Goal: Transaction & Acquisition: Purchase product/service

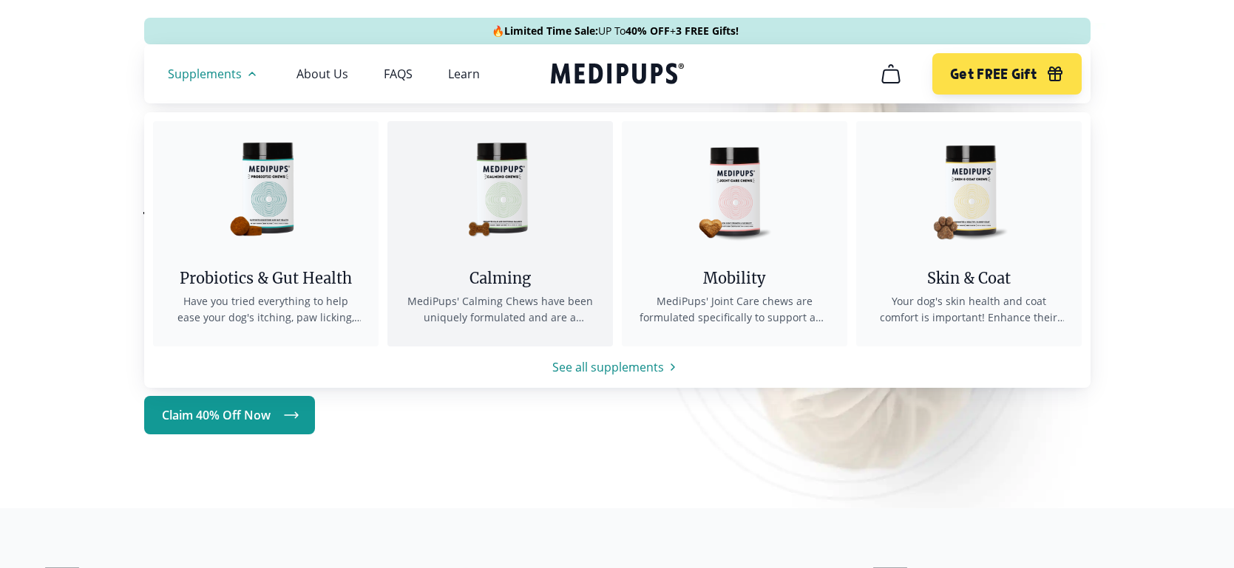
click at [506, 272] on div "Calming" at bounding box center [500, 278] width 190 height 18
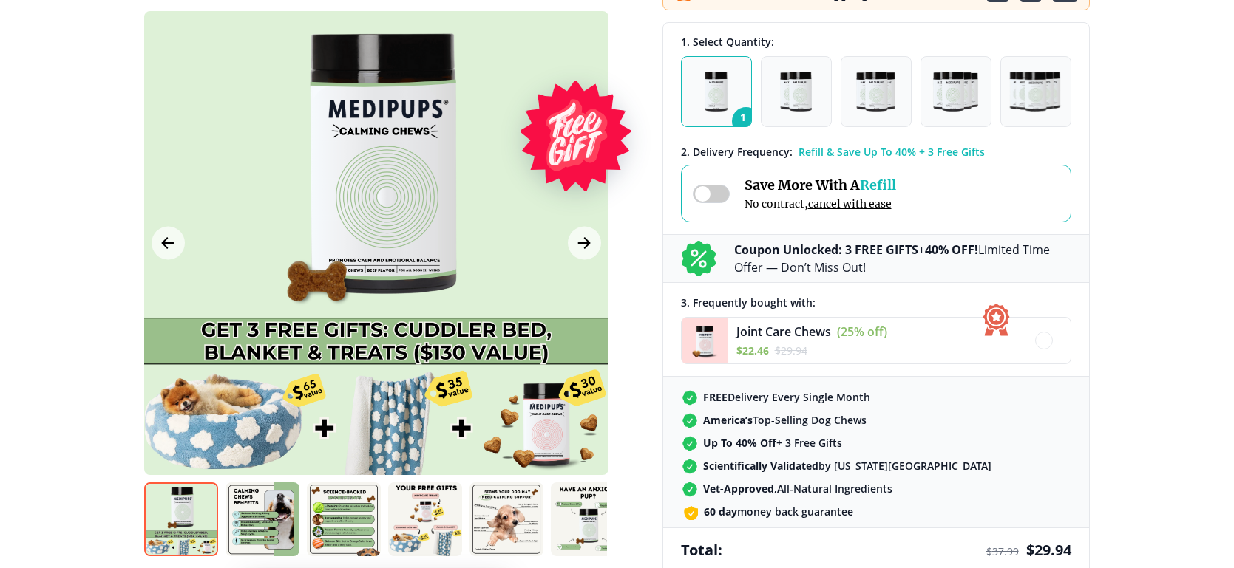
scroll to position [295, 0]
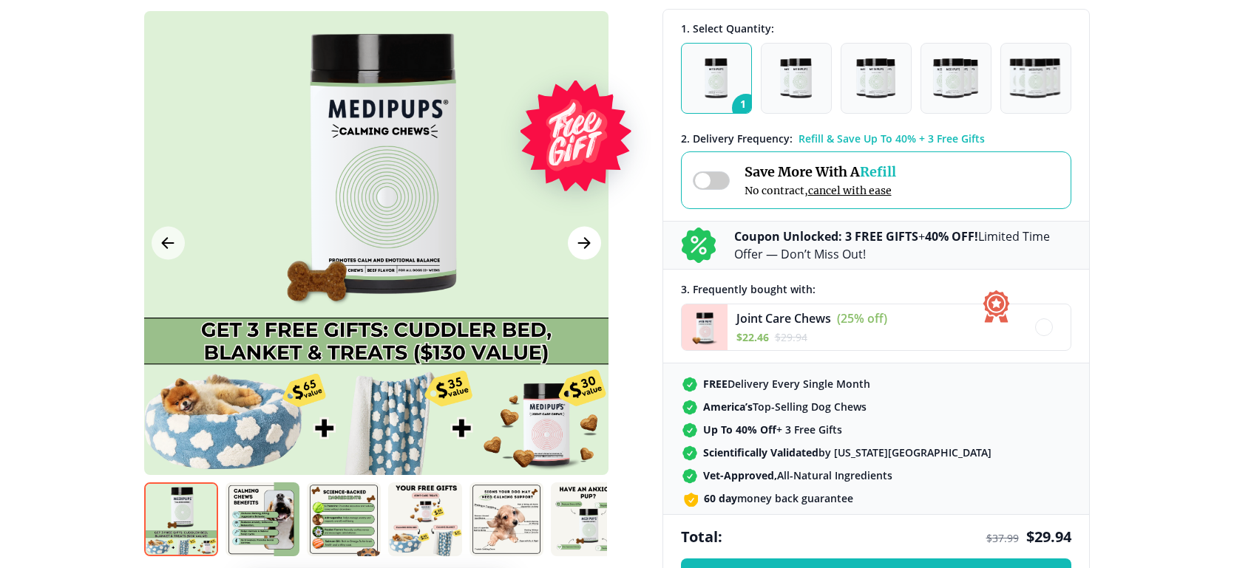
click at [580, 245] on icon "Next Image" at bounding box center [584, 243] width 18 height 18
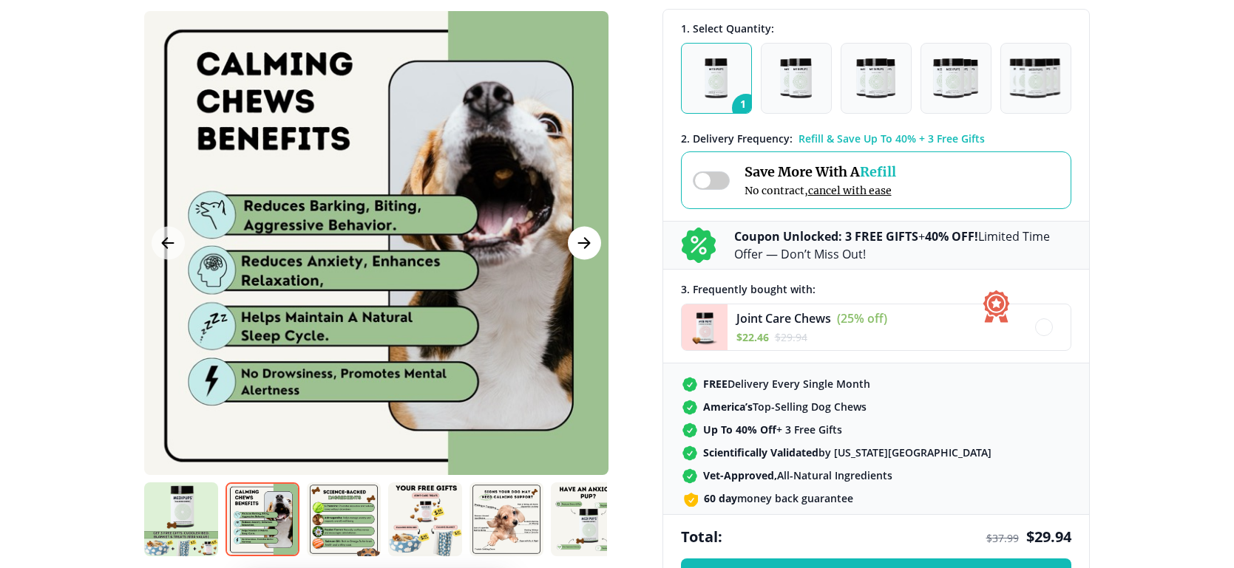
click at [580, 245] on icon "Next Image" at bounding box center [584, 243] width 18 height 18
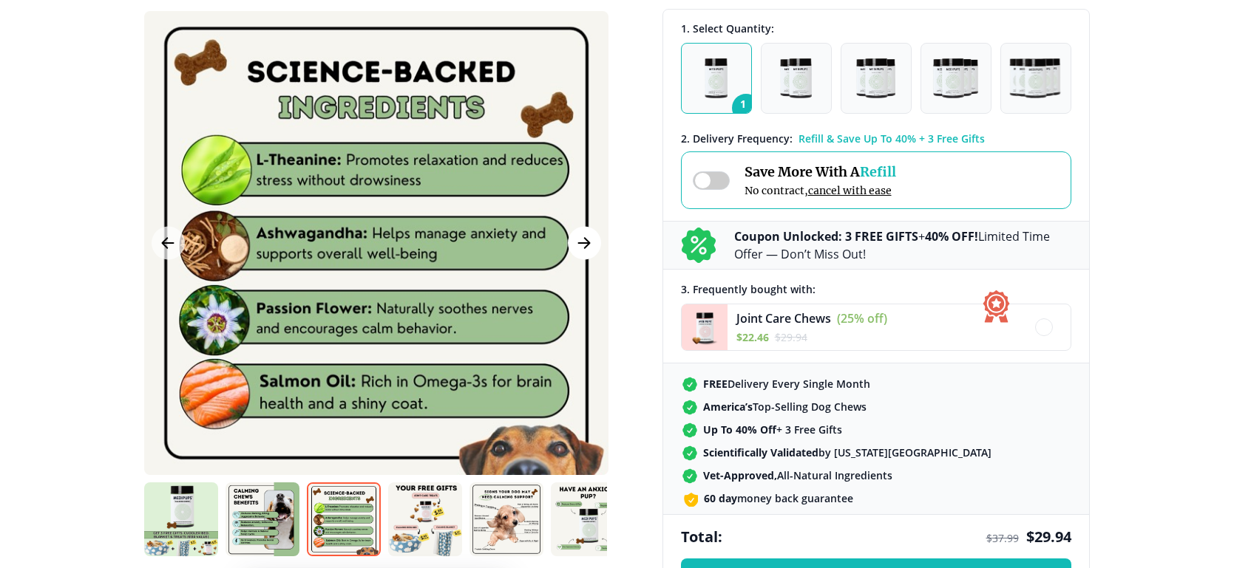
click at [580, 245] on icon "Next Image" at bounding box center [584, 243] width 18 height 18
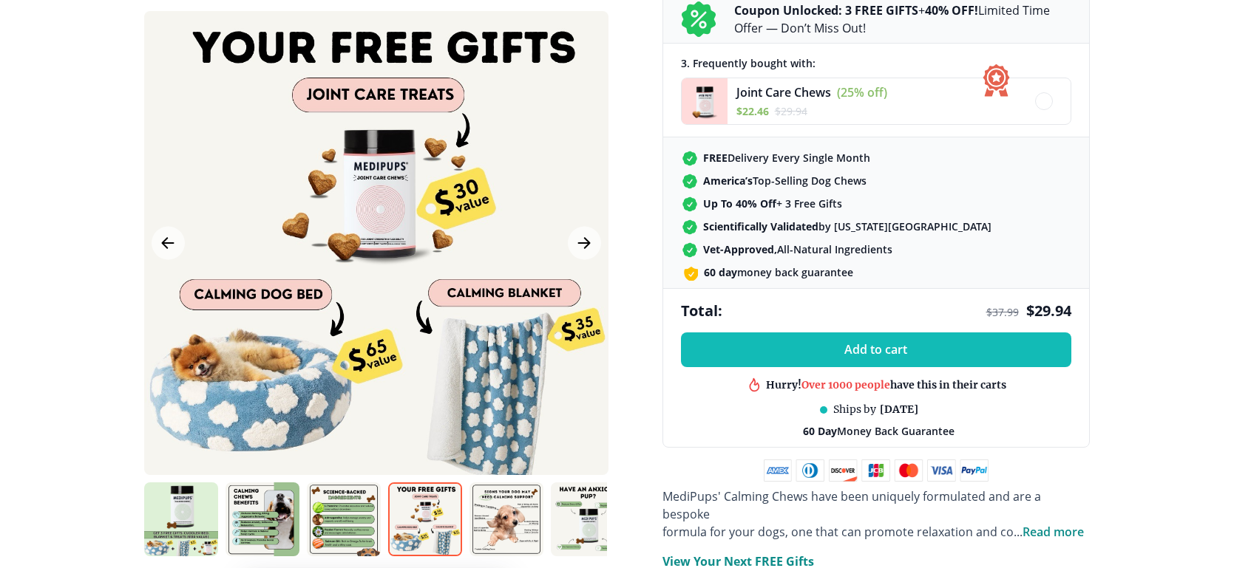
scroll to position [525, 0]
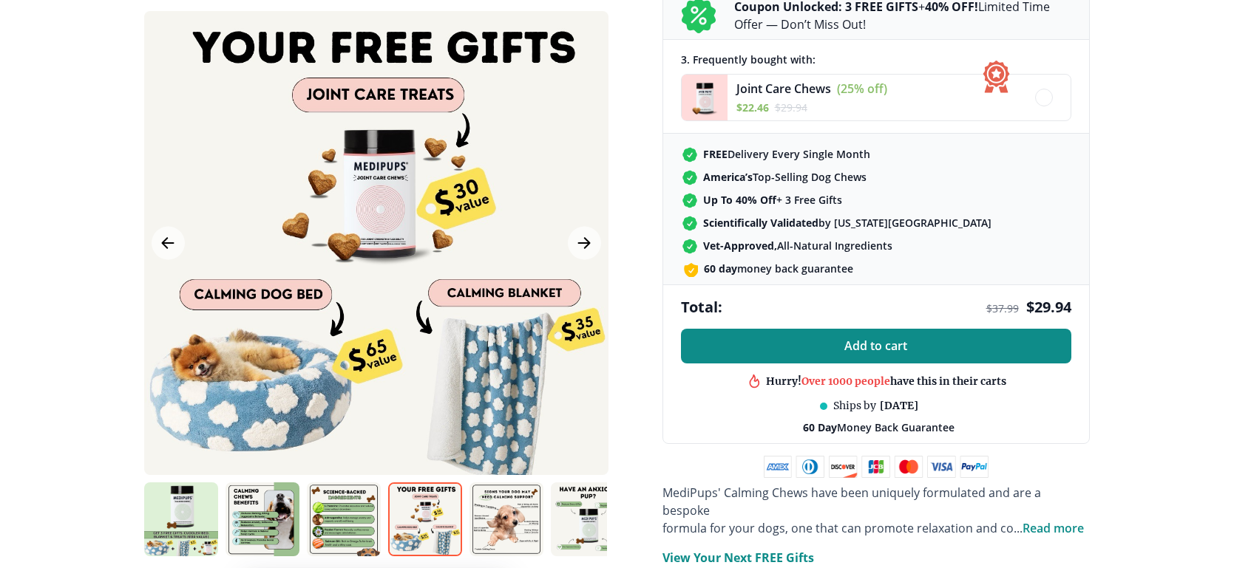
click at [874, 349] on span "Add to cart" at bounding box center [875, 346] width 63 height 14
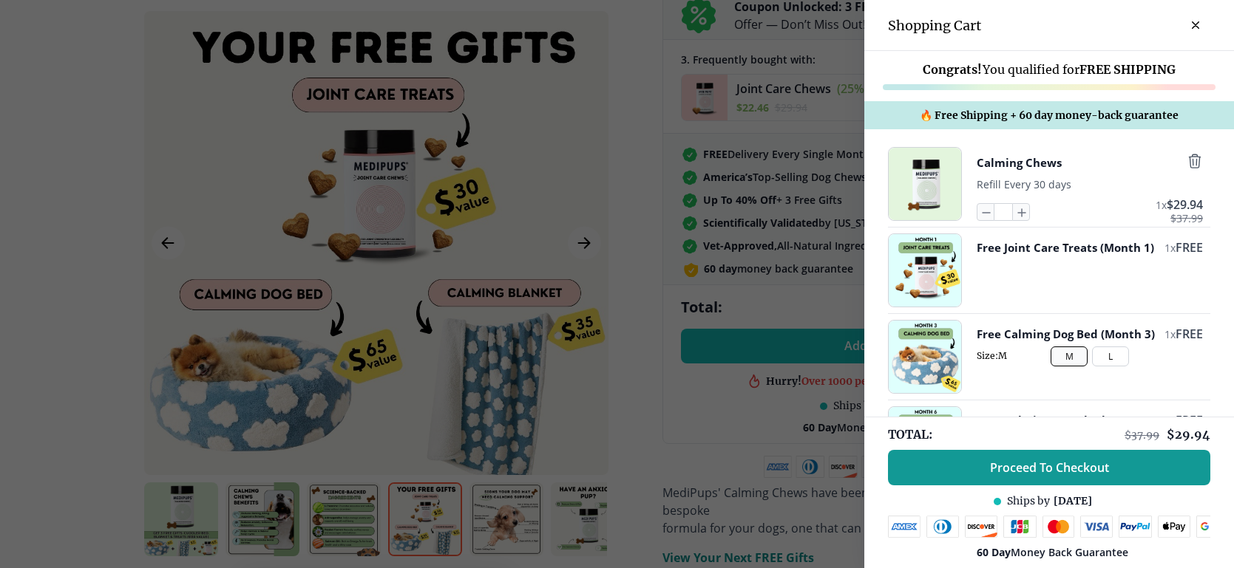
click at [1116, 367] on button "L" at bounding box center [1110, 357] width 37 height 20
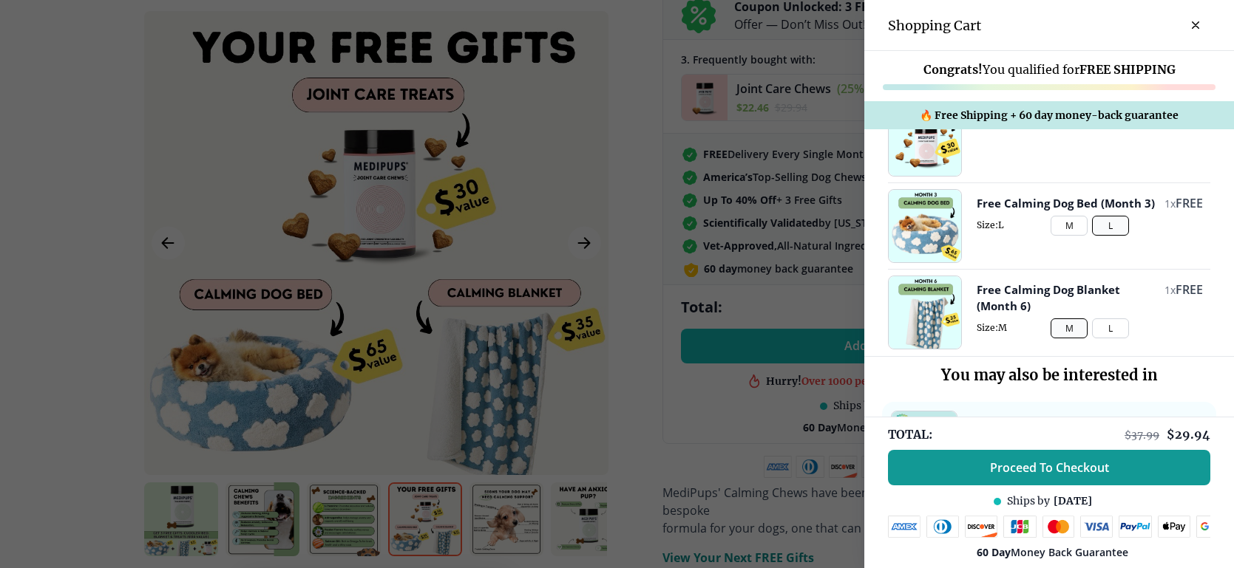
scroll to position [138, 0]
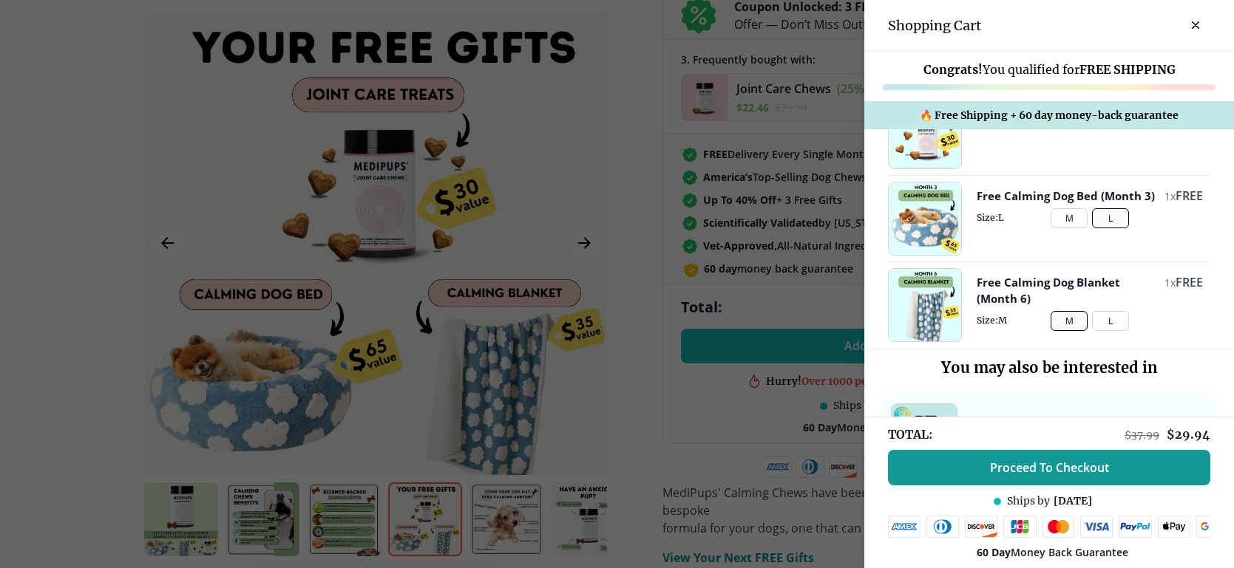
click at [1115, 329] on button "L" at bounding box center [1110, 321] width 37 height 20
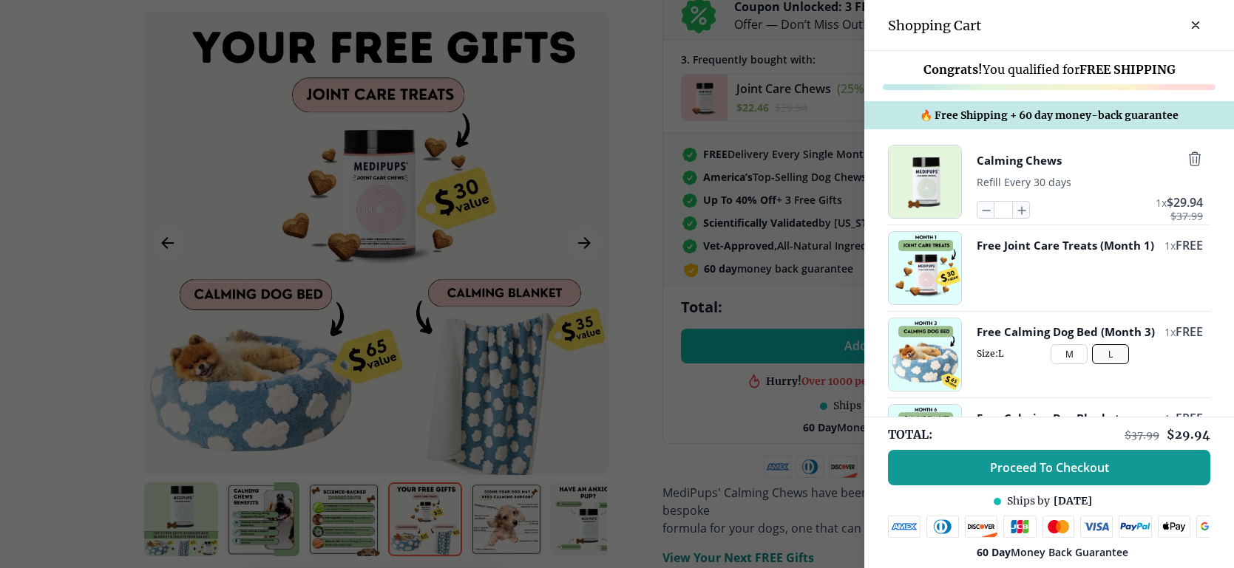
scroll to position [0, 0]
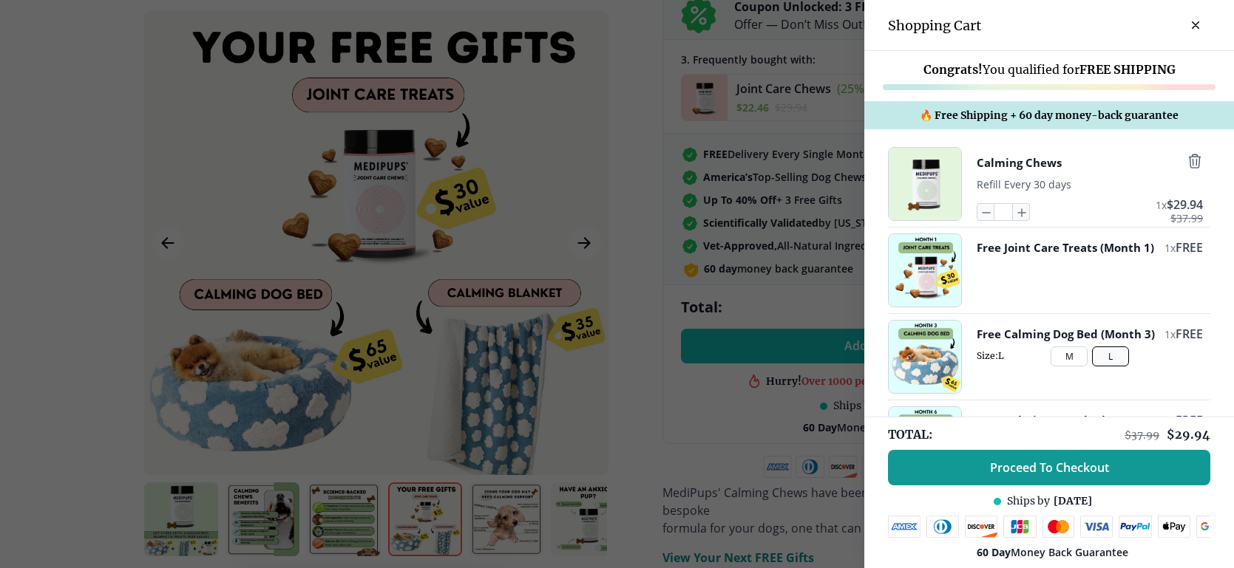
click at [1197, 23] on icon "close-cart" at bounding box center [1195, 24] width 7 height 7
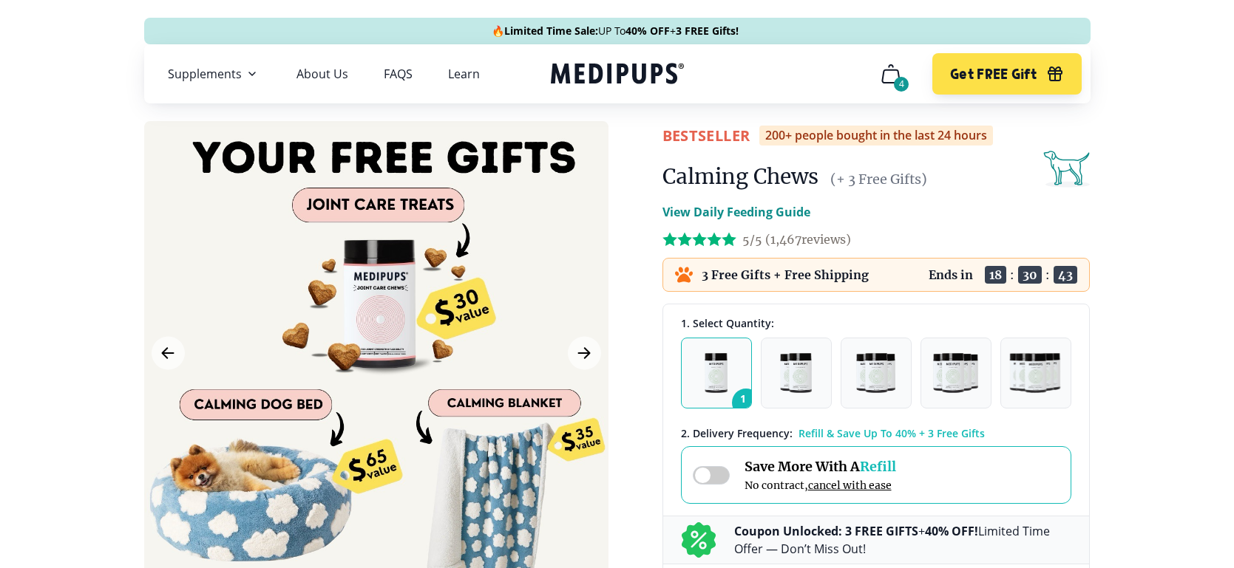
click at [718, 473] on span at bounding box center [711, 475] width 37 height 18
